Goal: Navigation & Orientation: Find specific page/section

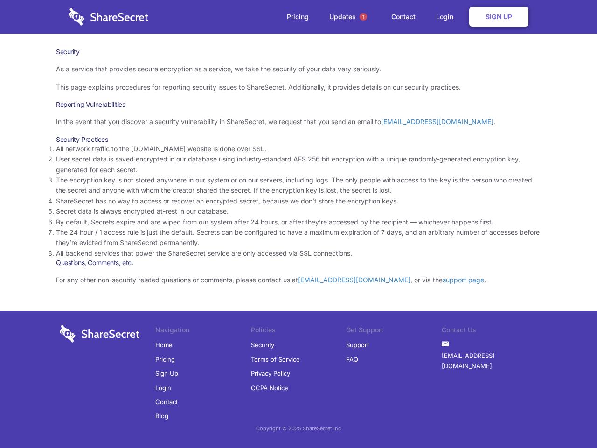
click at [299, 224] on li "By default, Secrets expire and are wiped from our system after 24 hours, or aft…" at bounding box center [298, 222] width 485 height 10
click at [364, 17] on span "1" at bounding box center [363, 16] width 7 height 7
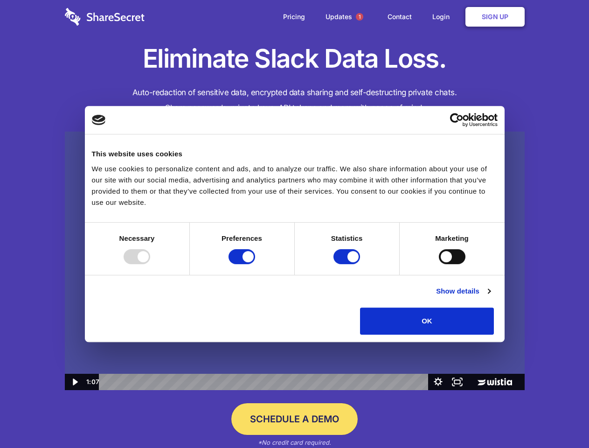
click at [294, 224] on img at bounding box center [295, 261] width 460 height 259
click at [150, 264] on div at bounding box center [137, 256] width 27 height 15
click at [255, 264] on input "Preferences" at bounding box center [242, 256] width 27 height 15
checkbox input "false"
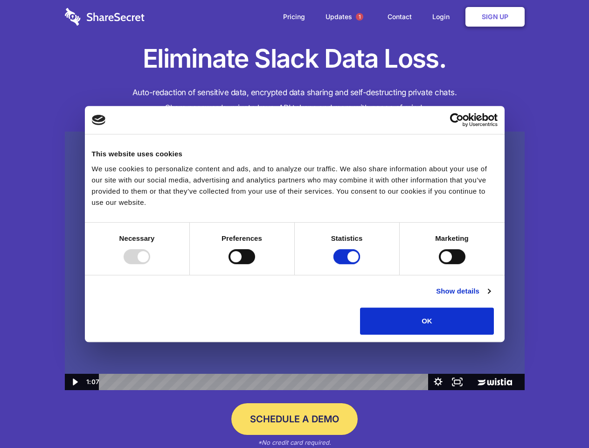
click at [348, 264] on input "Statistics" at bounding box center [347, 256] width 27 height 15
checkbox input "false"
click at [439, 264] on input "Marketing" at bounding box center [452, 256] width 27 height 15
checkbox input "true"
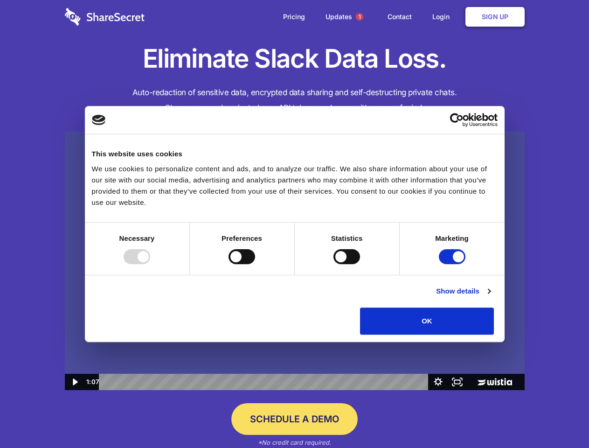
click at [490, 297] on link "Show details" at bounding box center [463, 291] width 54 height 11
